Goal: Transaction & Acquisition: Book appointment/travel/reservation

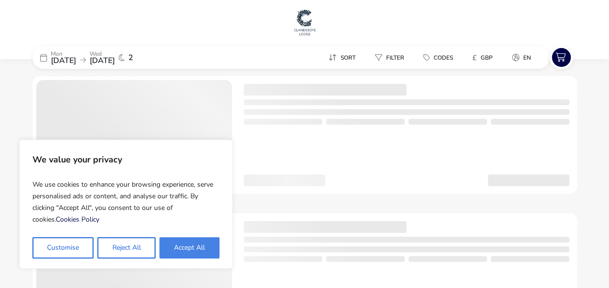
click at [189, 248] on button "Accept All" at bounding box center [189, 247] width 60 height 21
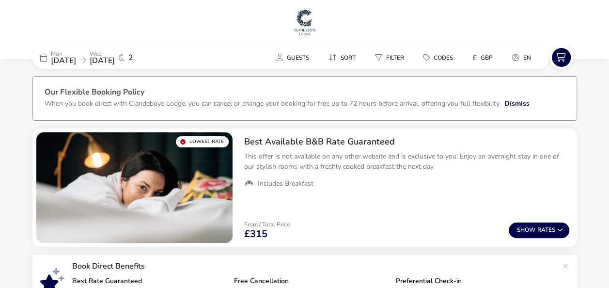
checkbox input "true"
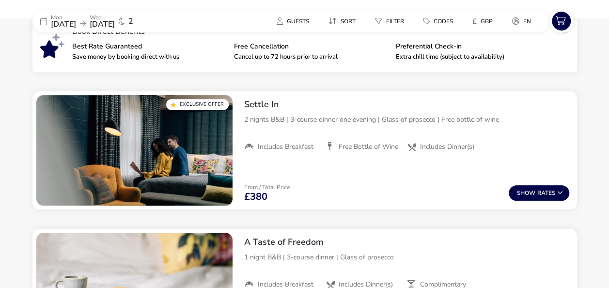
scroll to position [444, 0]
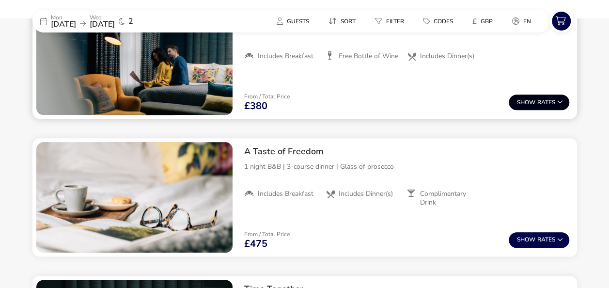
click at [549, 101] on button "Show Rates" at bounding box center [538, 101] width 61 height 15
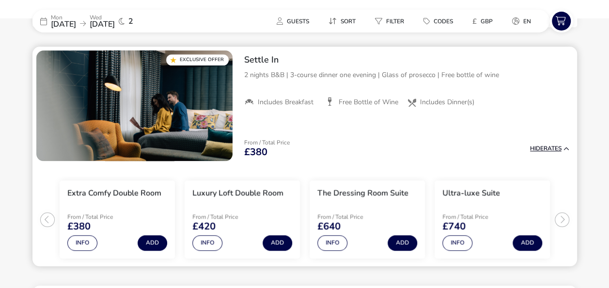
scroll to position [395, 0]
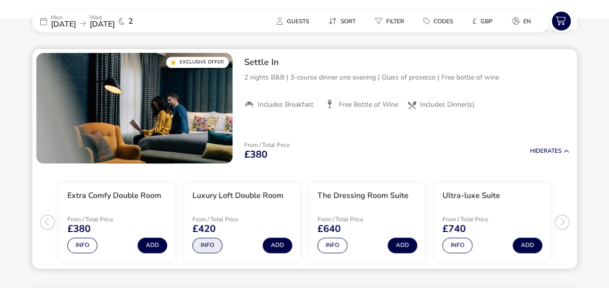
click at [209, 244] on button "Info" at bounding box center [207, 244] width 30 height 15
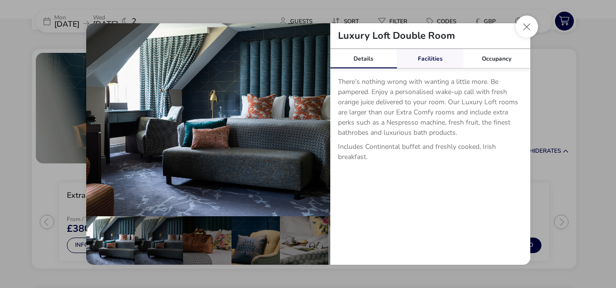
click at [434, 63] on link "Facilities" at bounding box center [430, 58] width 67 height 19
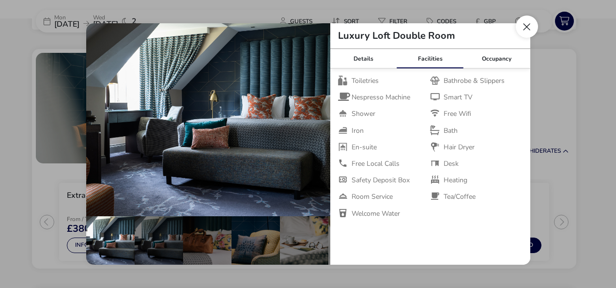
click at [526, 29] on button "Close dialog" at bounding box center [527, 26] width 22 height 22
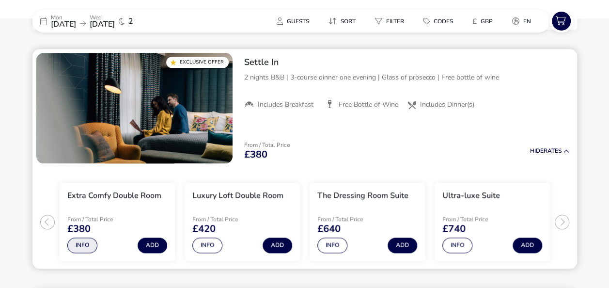
click at [81, 243] on button "Info" at bounding box center [82, 244] width 30 height 15
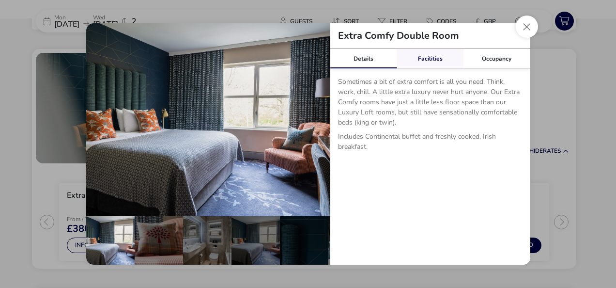
click at [430, 57] on link "Facilities" at bounding box center [430, 58] width 67 height 19
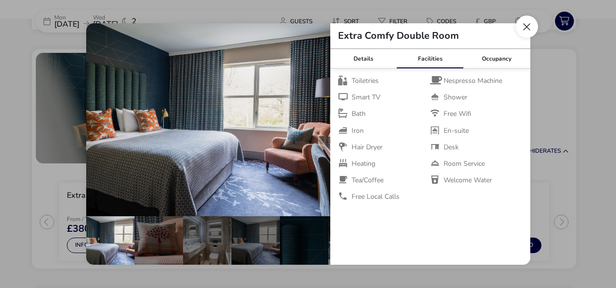
click at [528, 25] on button "Close dialog" at bounding box center [527, 26] width 22 height 22
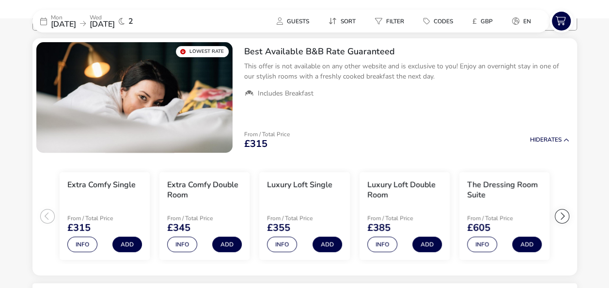
scroll to position [342, 0]
